Goal: Task Accomplishment & Management: Use online tool/utility

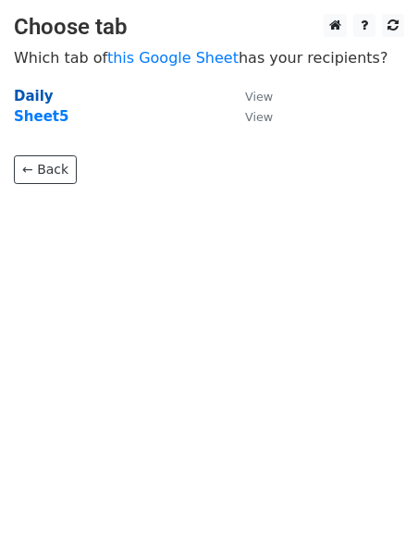
click at [23, 92] on strong "Daily" at bounding box center [34, 96] width 40 height 17
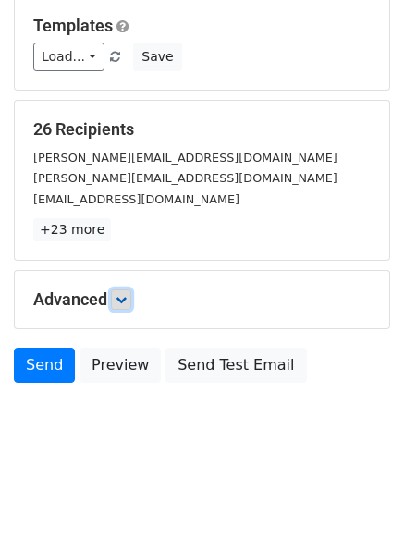
click at [124, 296] on icon at bounding box center [121, 299] width 11 height 11
click at [127, 290] on link at bounding box center [121, 299] width 20 height 20
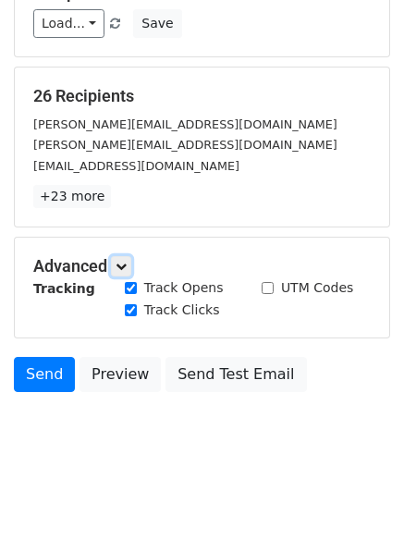
scroll to position [178, 0]
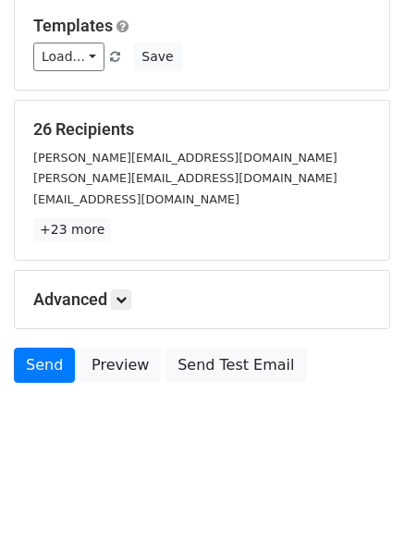
click at [127, 287] on div "Advanced Tracking Track Opens UTM Codes Track Clicks Filters Only include sprea…" at bounding box center [202, 299] width 374 height 57
click at [127, 301] on icon at bounding box center [121, 299] width 11 height 11
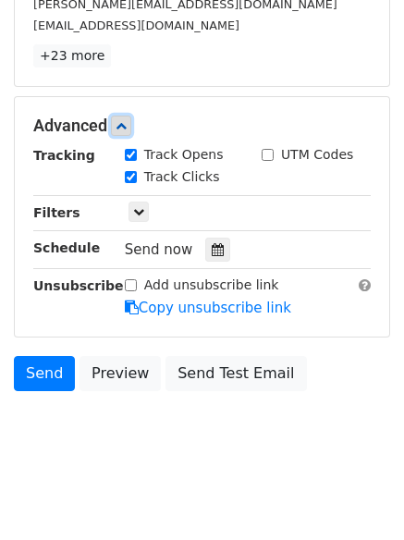
scroll to position [359, 0]
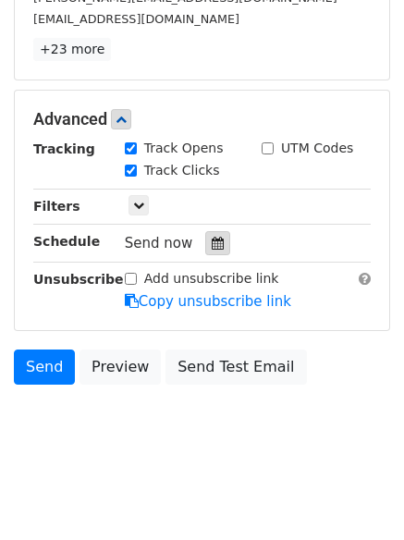
click at [214, 243] on icon at bounding box center [218, 243] width 12 height 13
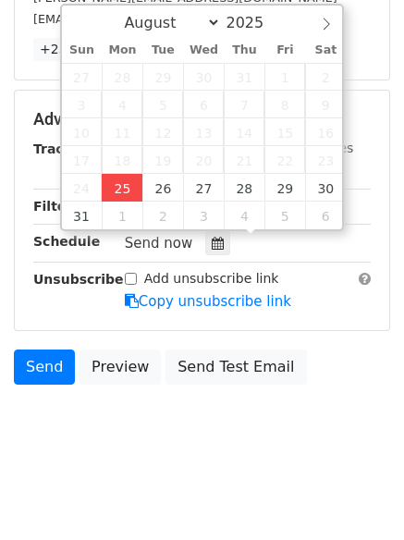
type input "2025-08-25 13:45"
type input "01"
type input "45"
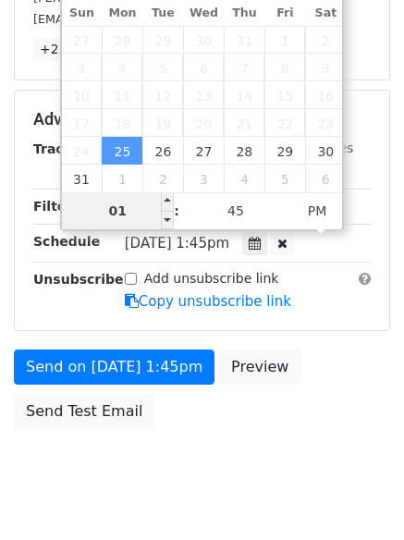
scroll to position [330, 0]
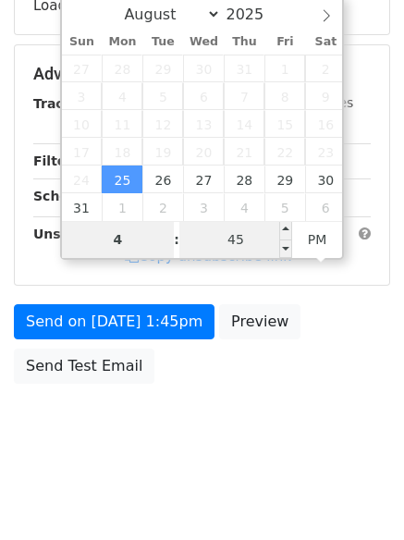
type input "4"
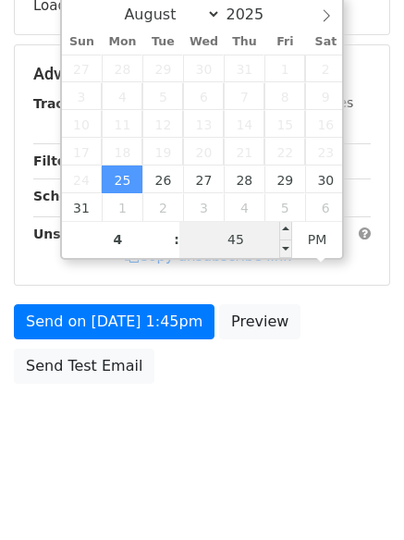
type input "2025-08-25 16:45"
type input "04"
click at [238, 241] on input "45" at bounding box center [235, 239] width 113 height 37
type input "1"
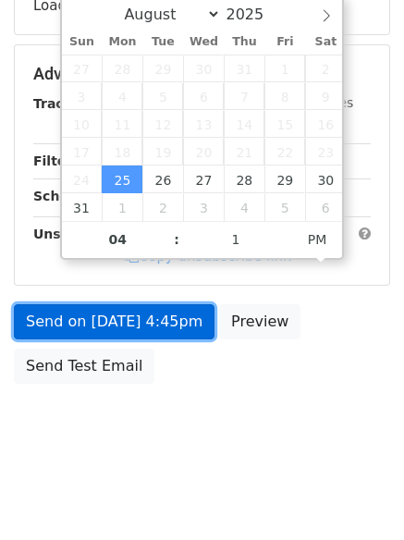
type input "2025-08-25 16:01"
click at [131, 314] on link "Send on Aug 25 at 4:45pm" at bounding box center [114, 321] width 201 height 35
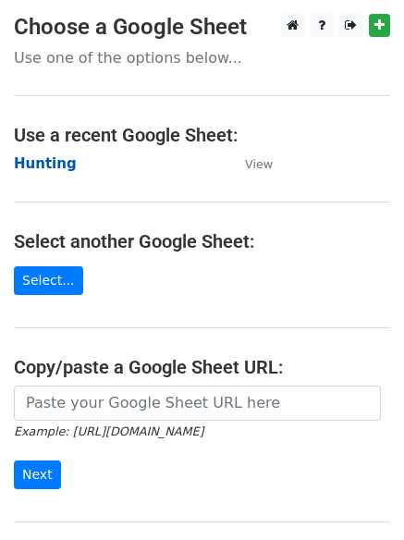
click at [30, 164] on strong "Hunting" at bounding box center [45, 163] width 63 height 17
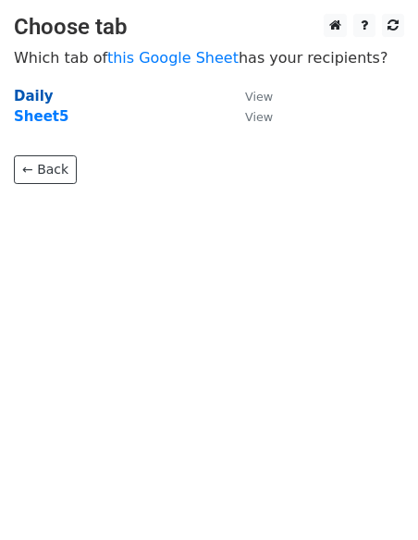
click at [40, 97] on strong "Daily" at bounding box center [34, 96] width 40 height 17
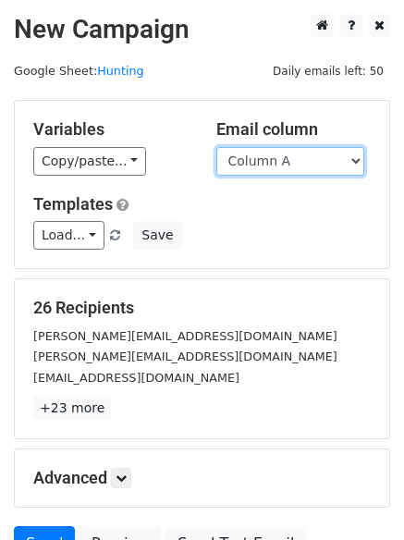
click at [280, 175] on select "Column A Column B Column C Column D" at bounding box center [290, 161] width 148 height 29
select select "Column B"
click at [216, 147] on select "Column A Column B Column C Column D" at bounding box center [290, 161] width 148 height 29
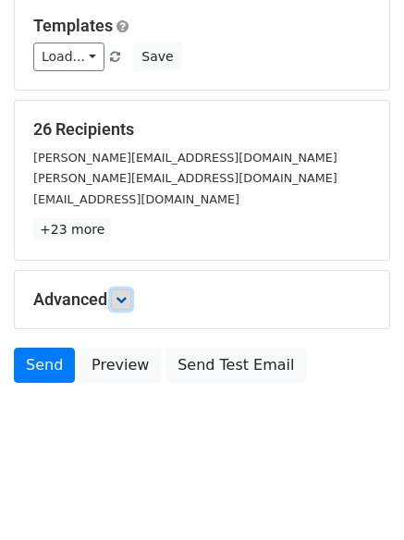
click at [124, 301] on icon at bounding box center [121, 299] width 11 height 11
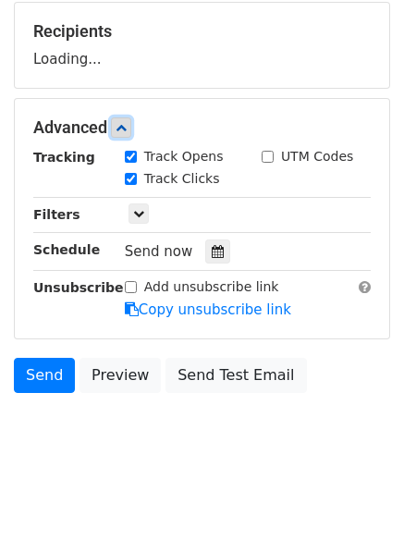
scroll to position [283, 0]
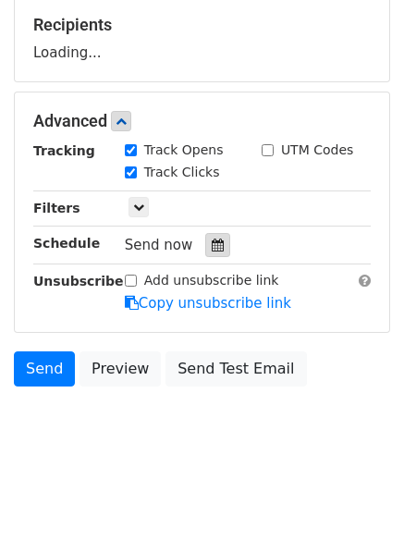
click at [212, 243] on icon at bounding box center [218, 244] width 12 height 13
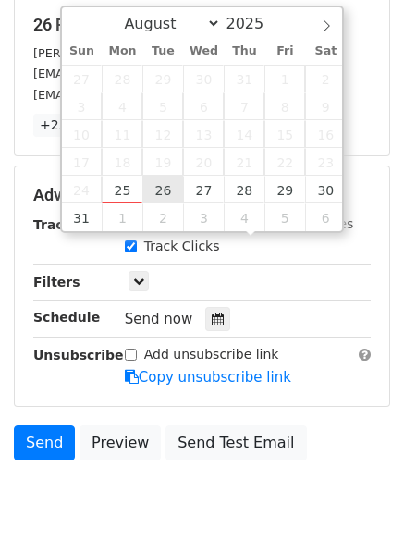
type input "2025-08-26 12:00"
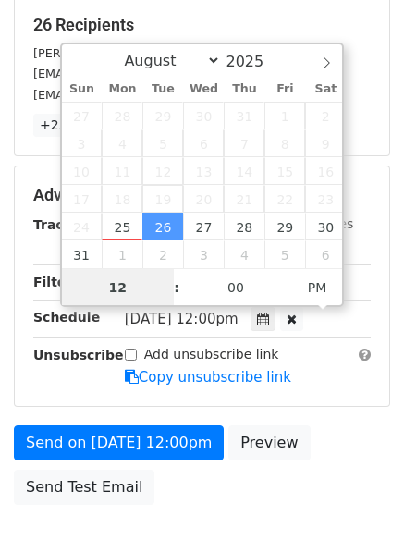
scroll to position [1, 0]
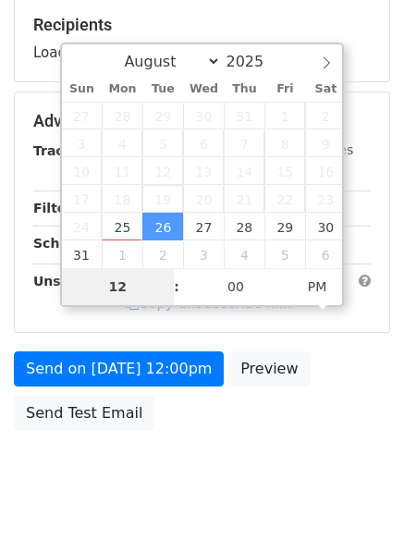
type input "5"
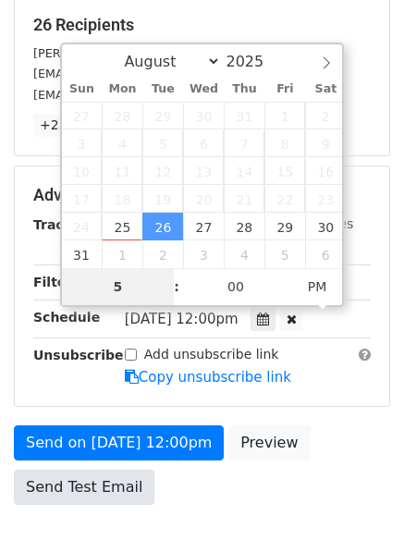
scroll to position [404, 0]
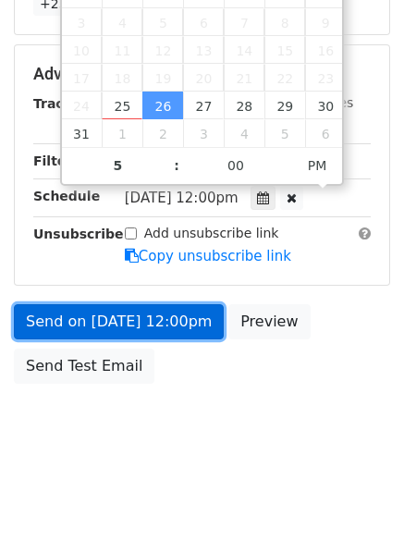
type input "2025-08-26 17:00"
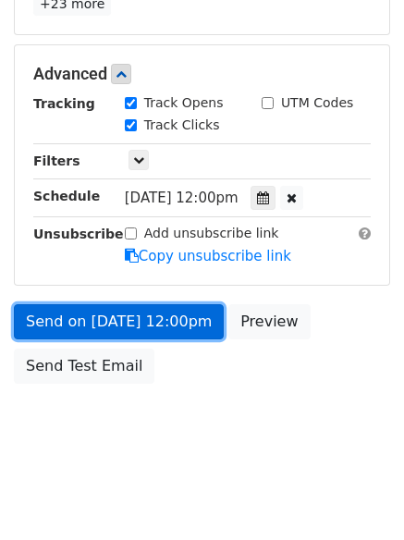
click at [125, 318] on link "Send on Aug 26 at 12:00pm" at bounding box center [119, 321] width 210 height 35
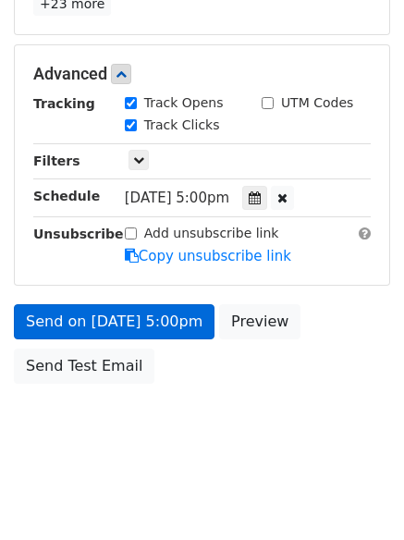
click at [126, 319] on link "Send on Aug 26 at 5:00pm" at bounding box center [114, 321] width 201 height 35
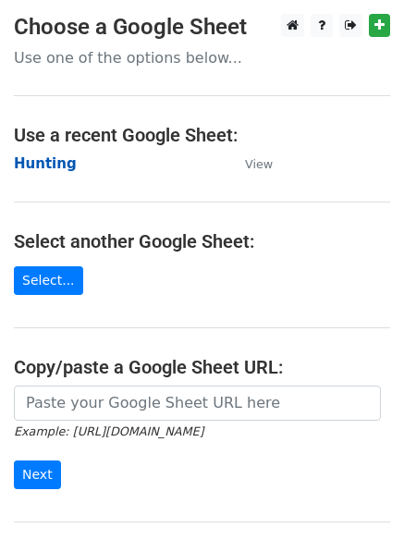
click at [52, 159] on strong "Hunting" at bounding box center [45, 163] width 63 height 17
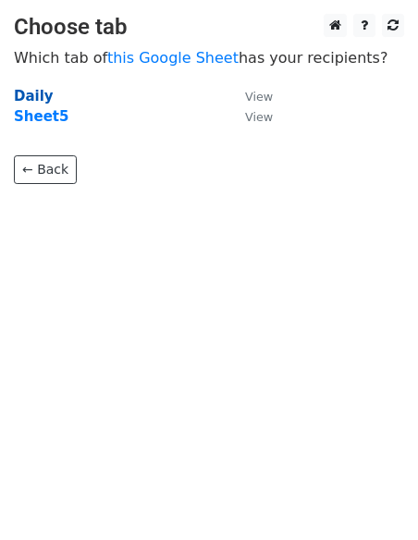
click at [31, 100] on strong "Daily" at bounding box center [34, 96] width 40 height 17
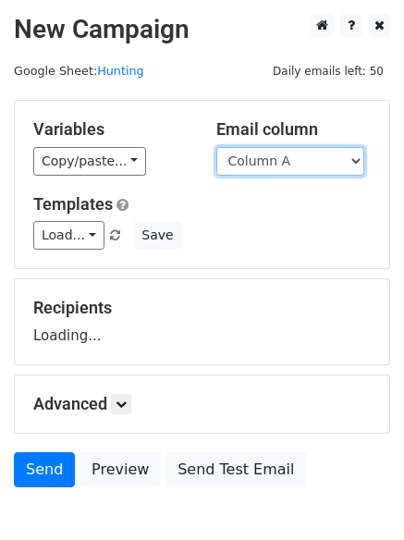
click at [287, 168] on select "Column A Column B Column C Column D" at bounding box center [290, 161] width 148 height 29
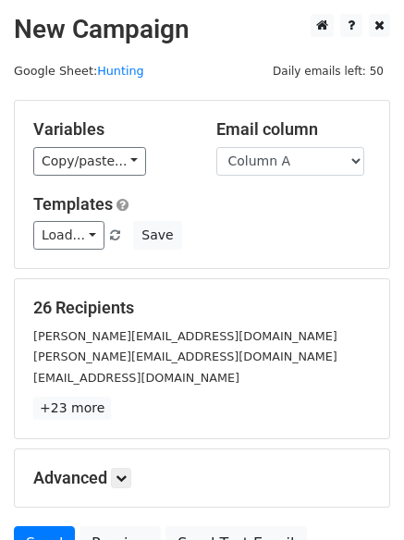
click at [282, 239] on div "Load... No templates saved Save" at bounding box center [201, 235] width 365 height 29
drag, startPoint x: 274, startPoint y: 159, endPoint x: 280, endPoint y: 175, distance: 17.0
click at [274, 159] on select "Column A Column B Column C Column D" at bounding box center [290, 161] width 148 height 29
select select "Column C"
click at [216, 147] on select "Column A Column B Column C Column D" at bounding box center [290, 161] width 148 height 29
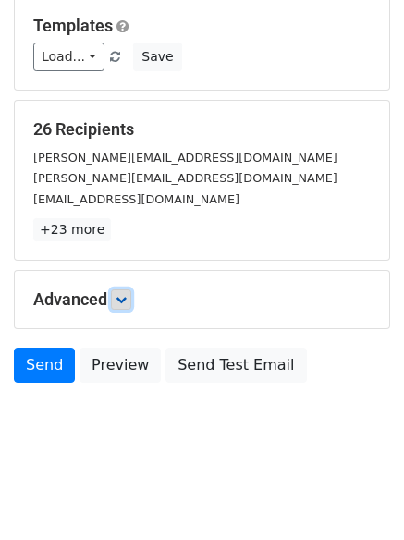
click at [131, 297] on link at bounding box center [121, 299] width 20 height 20
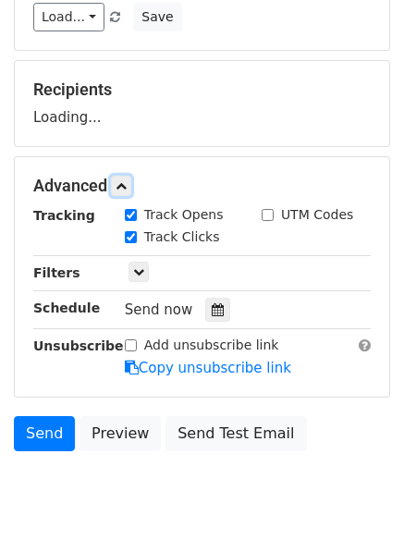
scroll to position [274, 0]
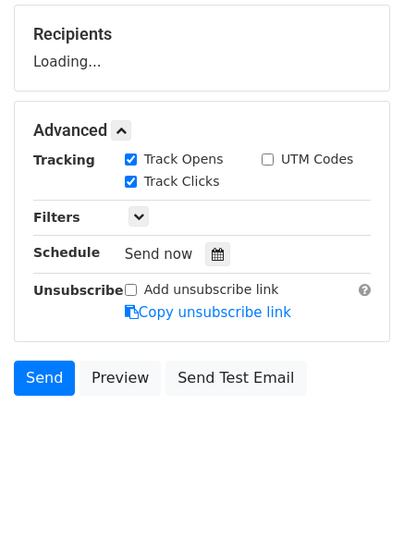
click at [210, 266] on div "Tracking Track Opens UTM Codes Track Clicks Filters Only include spreadsheet ro…" at bounding box center [201, 236] width 337 height 173
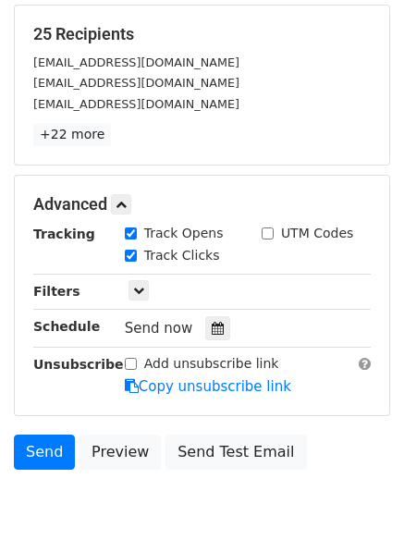
click at [213, 253] on div "Track Clicks" at bounding box center [179, 257] width 137 height 22
click at [215, 328] on div at bounding box center [217, 328] width 25 height 24
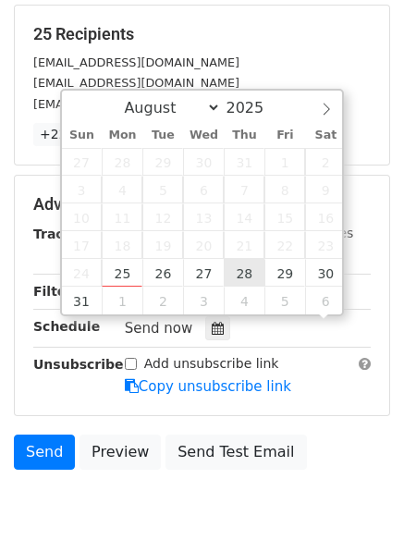
scroll to position [1, 0]
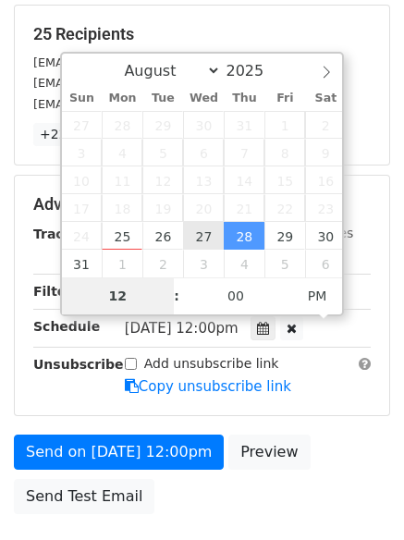
type input "2025-08-27 12:00"
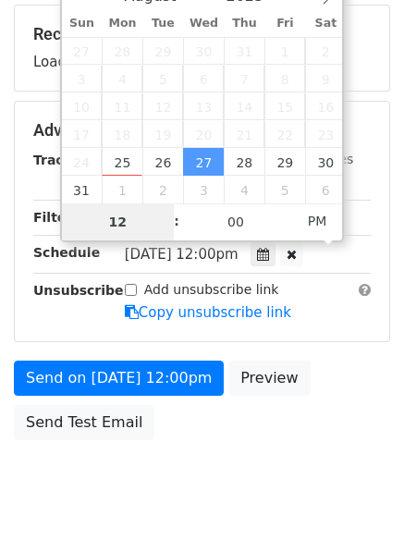
type input "6"
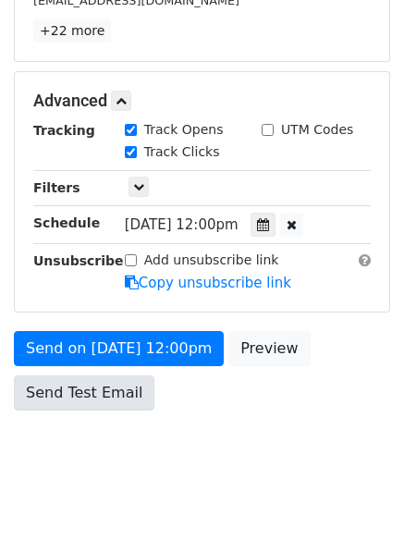
scroll to position [765, 0]
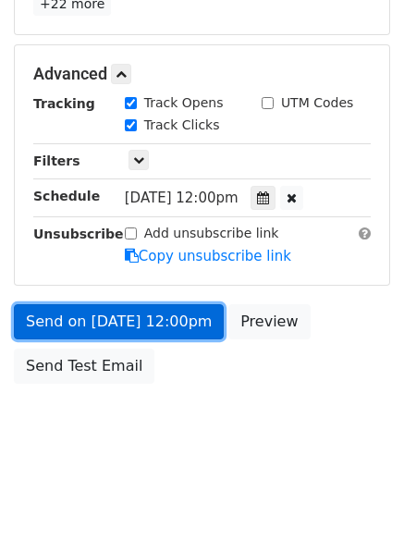
type input "2025-08-27 18:00"
click at [129, 307] on link "Send on Aug 27 at 12:00pm" at bounding box center [119, 321] width 210 height 35
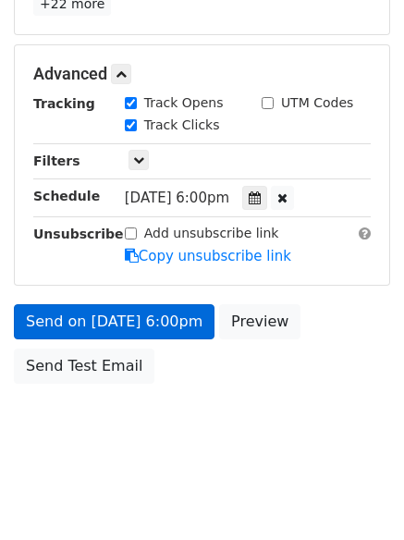
scroll to position [330, 0]
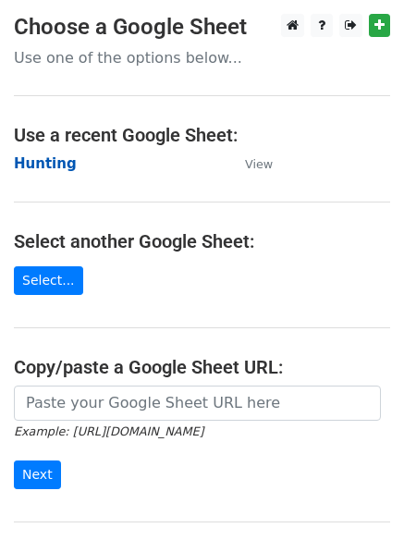
click at [43, 163] on strong "Hunting" at bounding box center [45, 163] width 63 height 17
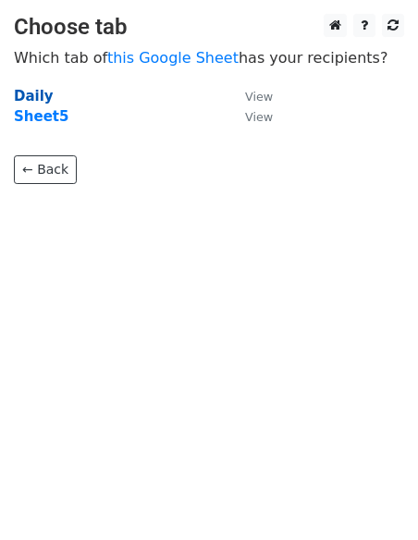
click at [29, 98] on strong "Daily" at bounding box center [34, 96] width 40 height 17
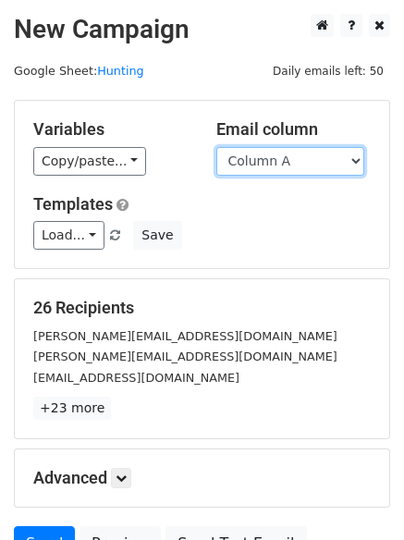
click at [289, 159] on select "Column A Column B Column C Column D" at bounding box center [290, 161] width 148 height 29
select select "Column D"
click at [216, 147] on select "Column A Column B Column C Column D" at bounding box center [290, 161] width 148 height 29
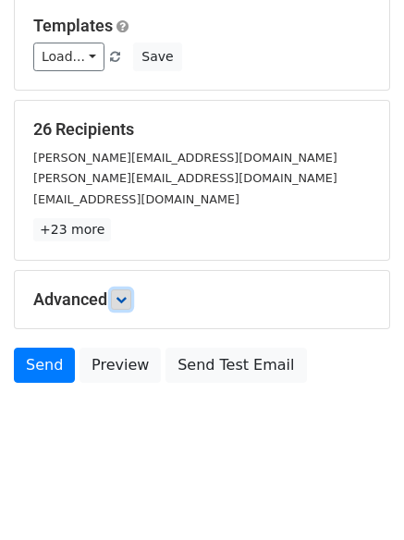
click at [115, 293] on link at bounding box center [121, 299] width 20 height 20
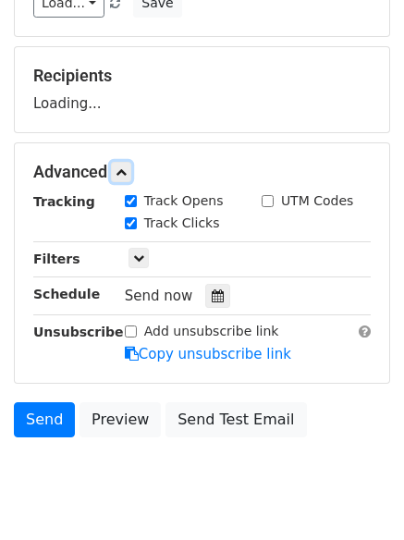
scroll to position [286, 0]
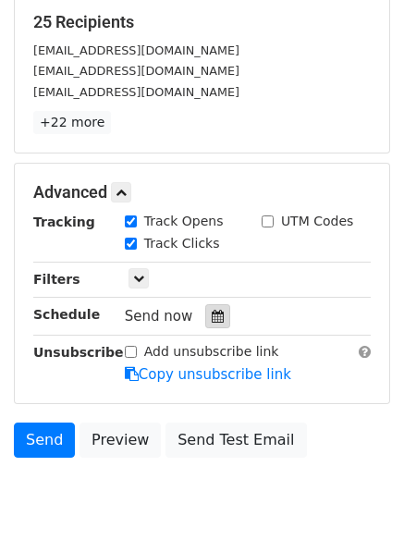
click at [214, 316] on icon at bounding box center [218, 316] width 12 height 13
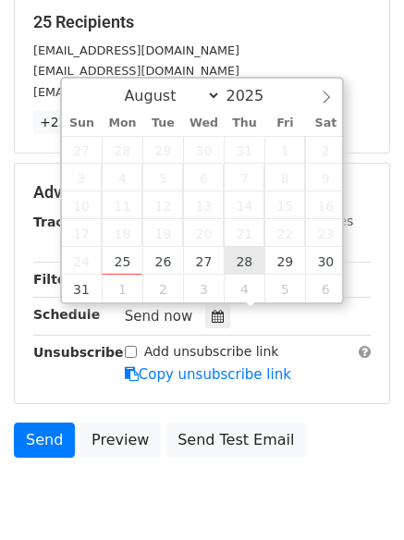
type input "[DATE] 12:00"
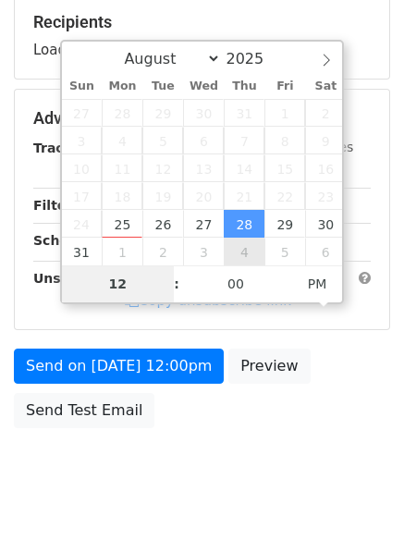
type input "7"
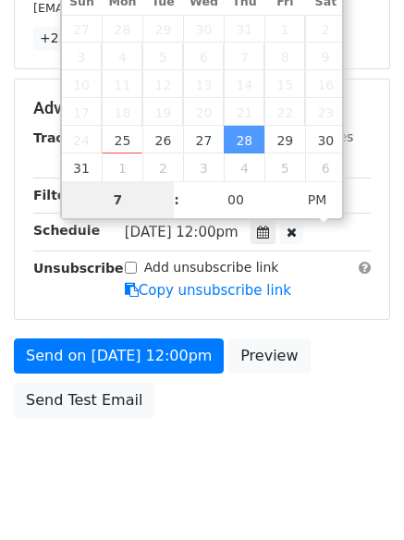
scroll to position [404, 0]
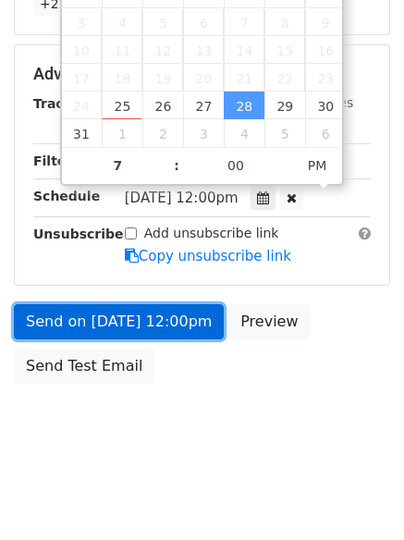
type input "[DATE] 19:00"
click at [125, 317] on link "Send on [DATE] 12:00pm" at bounding box center [119, 321] width 210 height 35
